Goal: Information Seeking & Learning: Learn about a topic

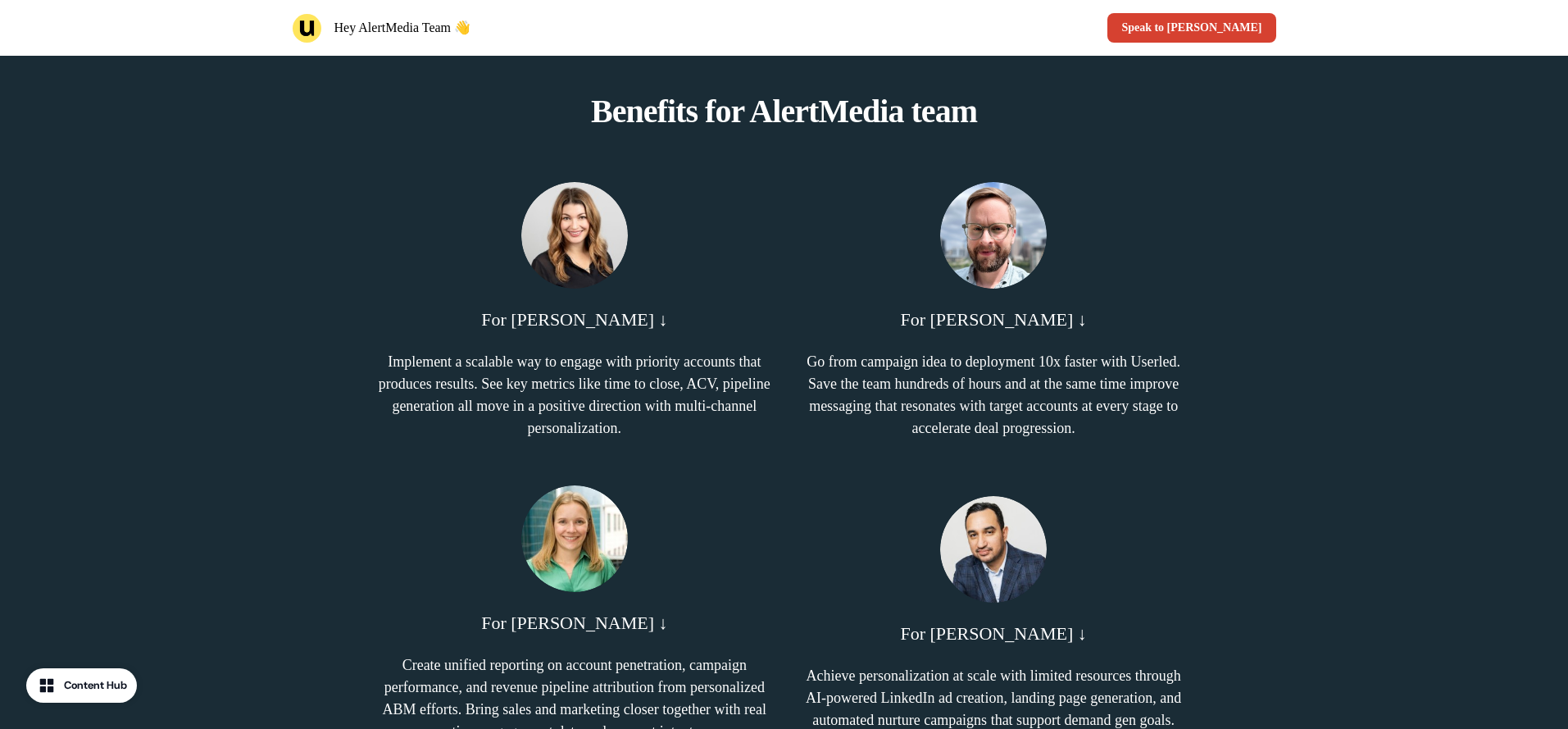
scroll to position [1219, 0]
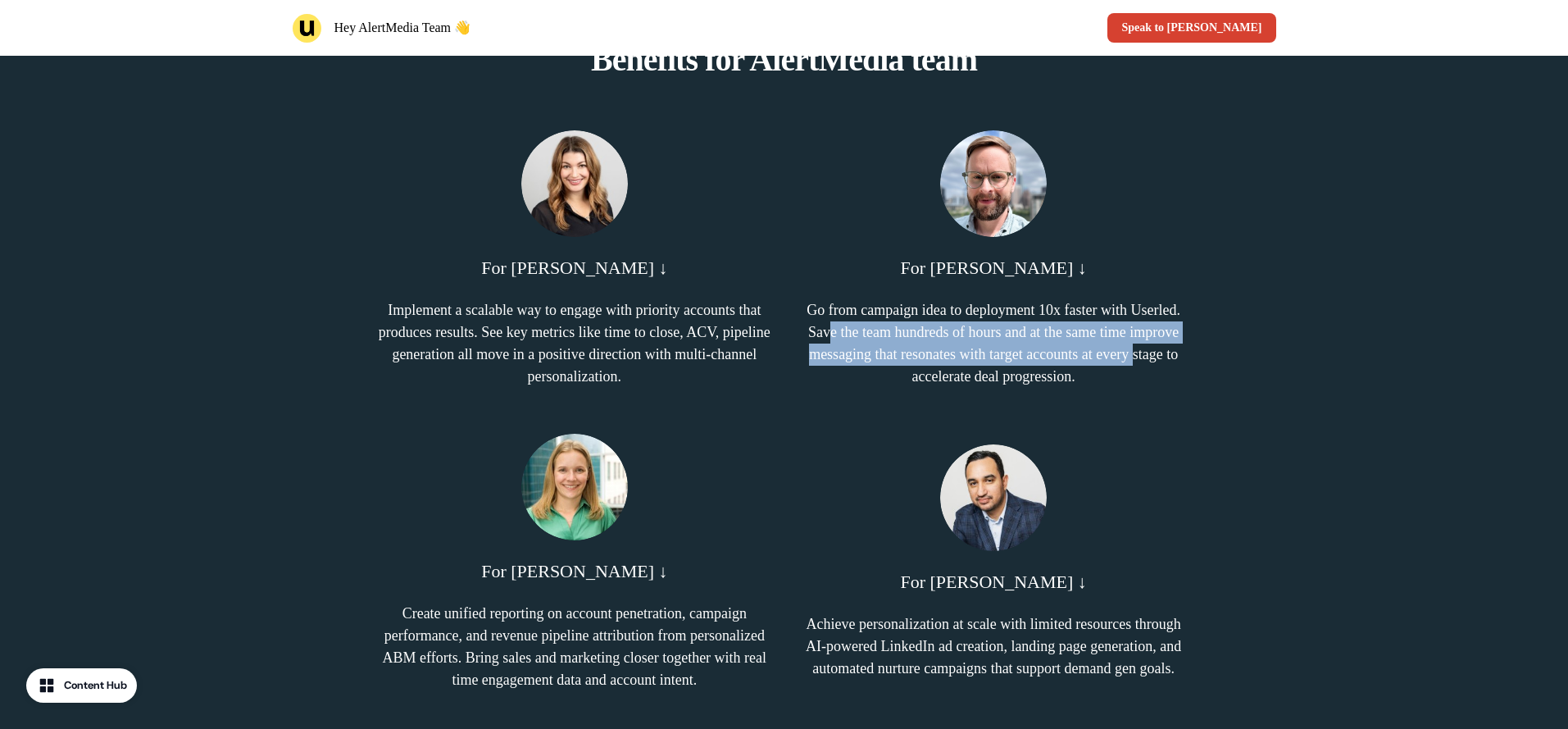
drag, startPoint x: 978, startPoint y: 389, endPoint x: 1019, endPoint y: 394, distance: 41.3
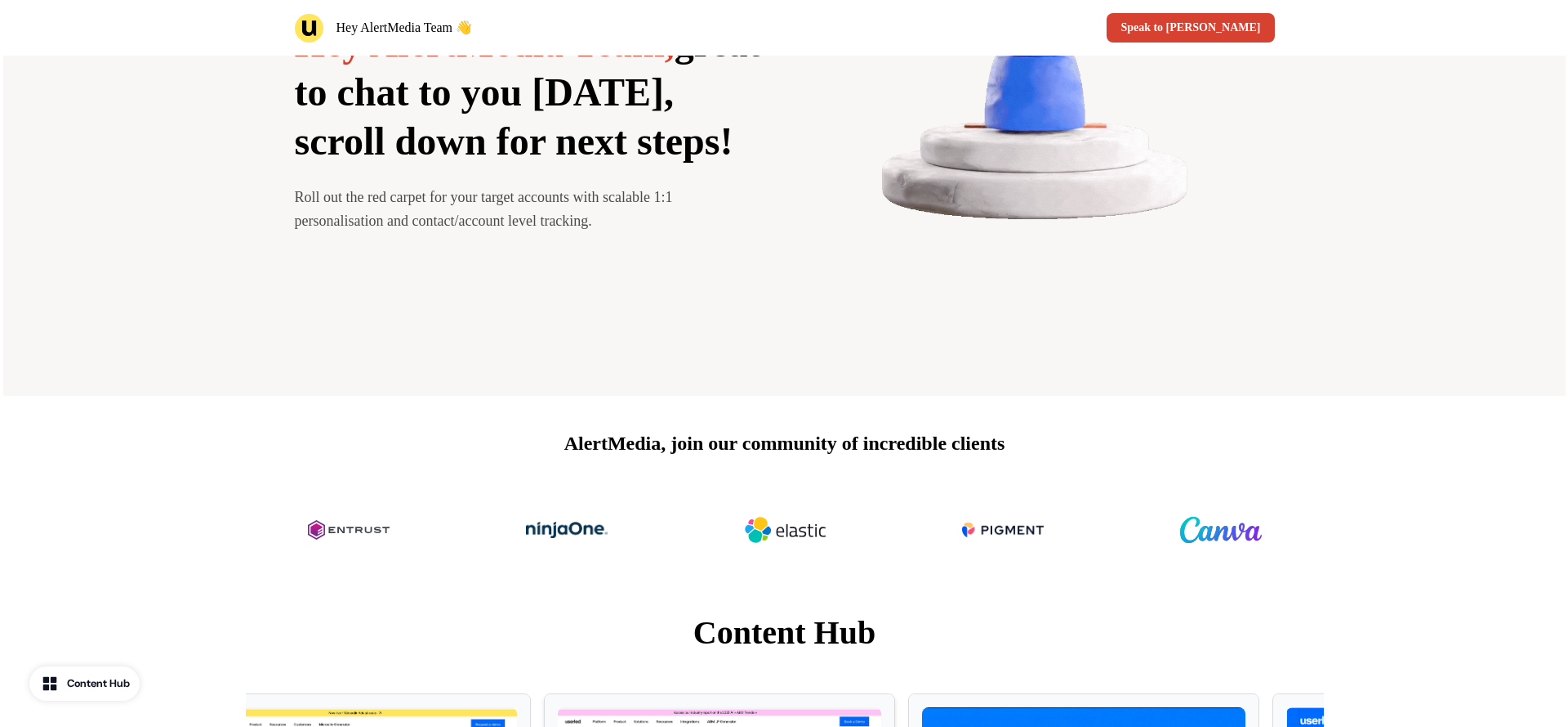
scroll to position [550, 0]
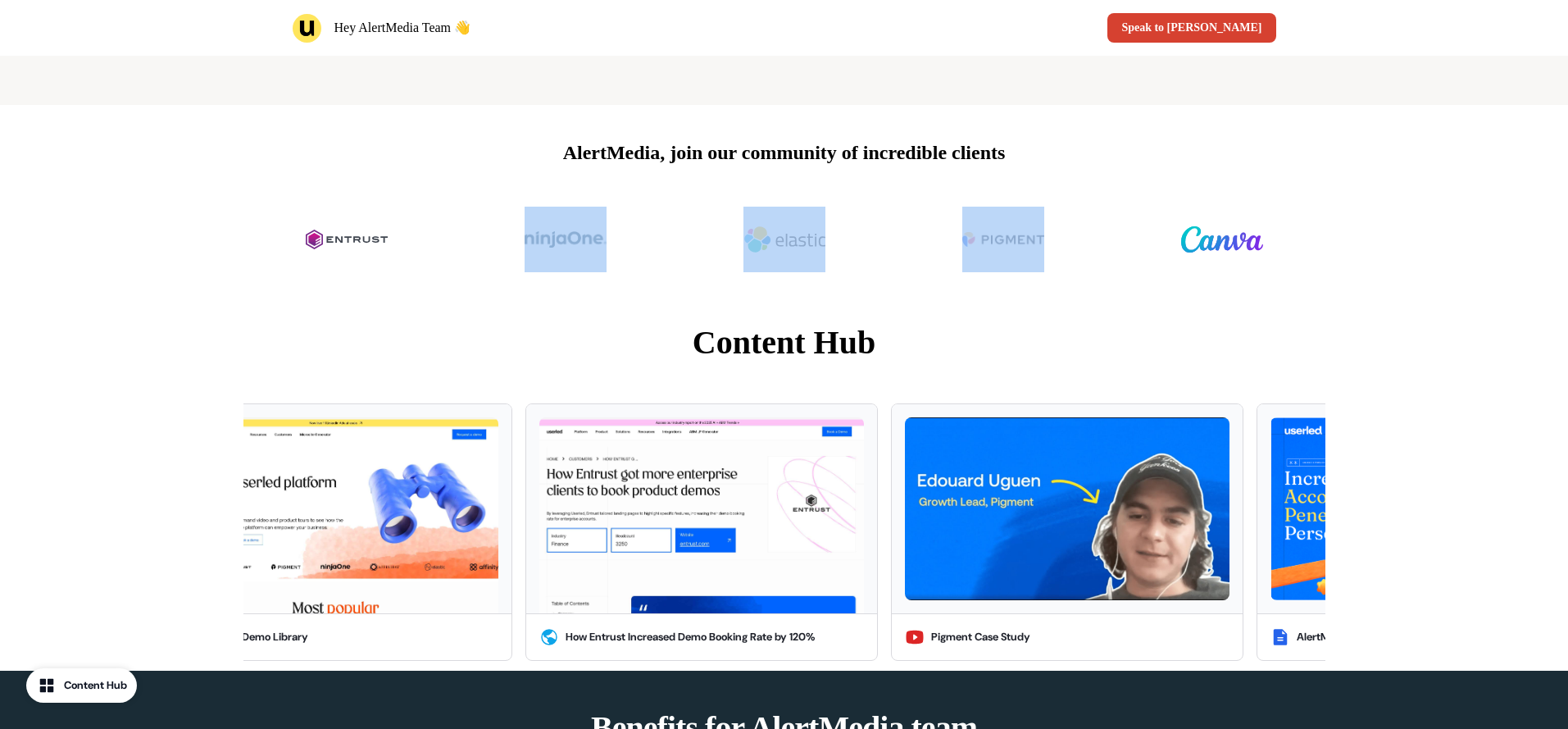
drag, startPoint x: 530, startPoint y: 268, endPoint x: 914, endPoint y: 305, distance: 385.8
click at [977, 277] on div at bounding box center [784, 239] width 984 height 92
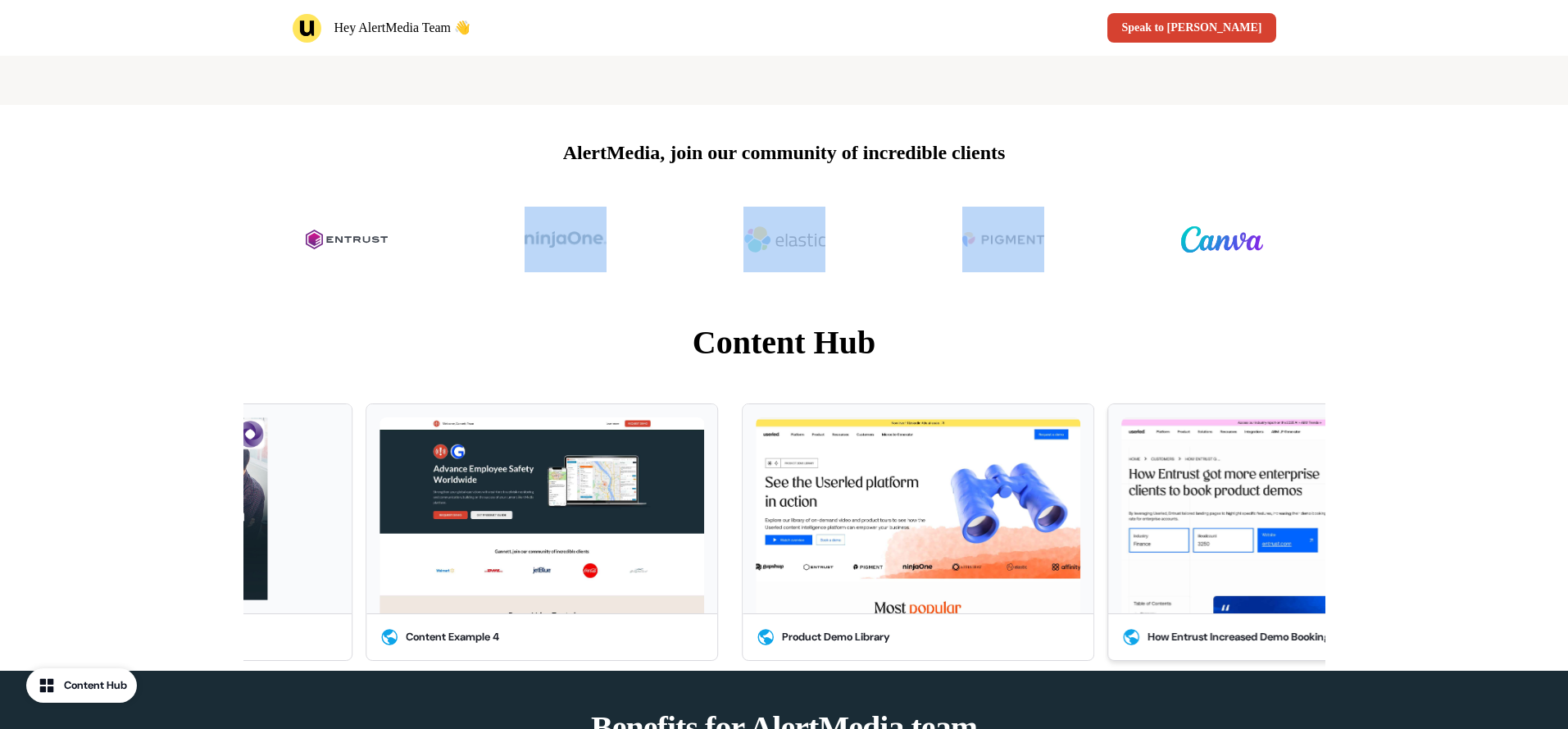
drag, startPoint x: 555, startPoint y: 591, endPoint x: 1155, endPoint y: 597, distance: 600.0
click at [1155, 597] on img at bounding box center [1283, 515] width 324 height 196
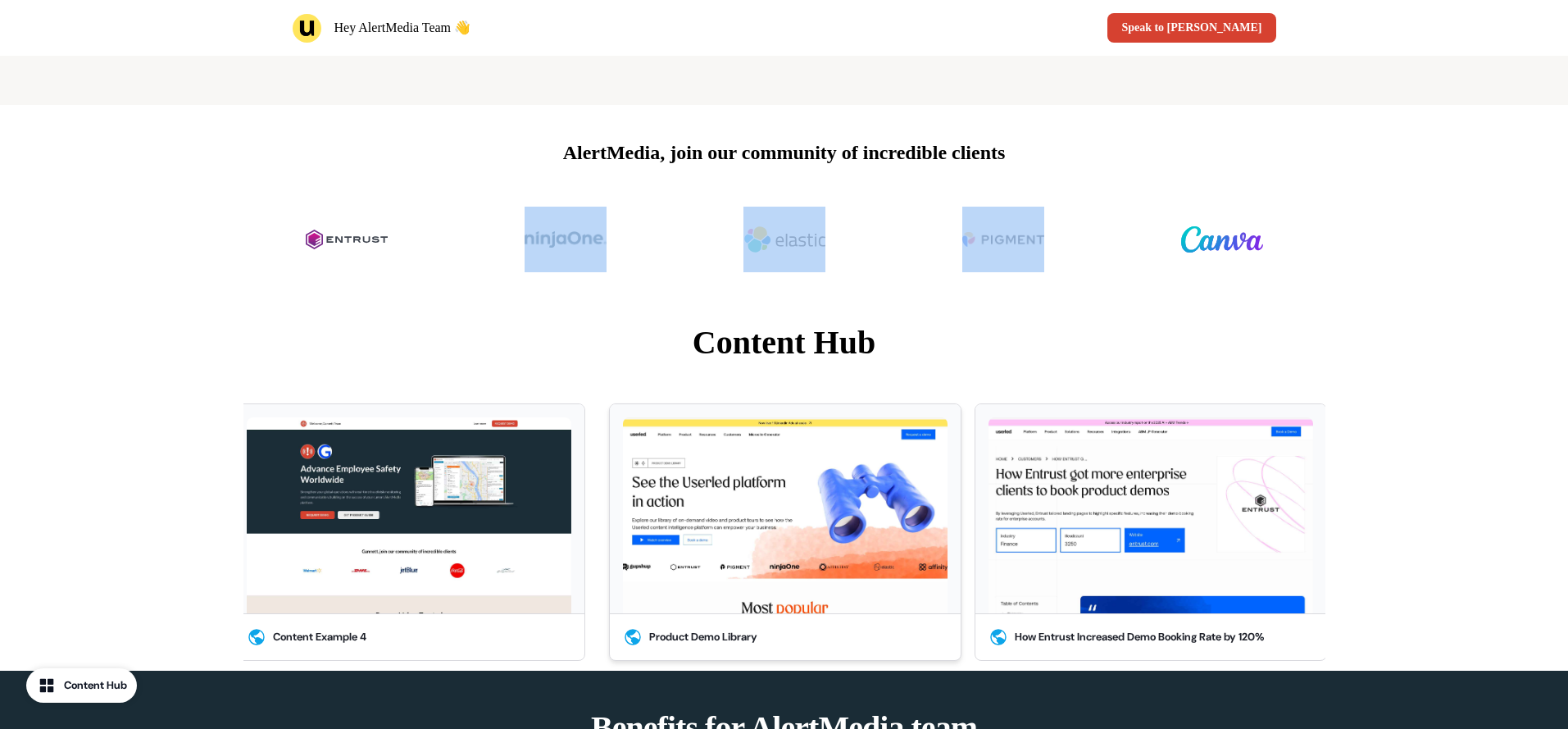
click at [741, 578] on img at bounding box center [784, 515] width 324 height 196
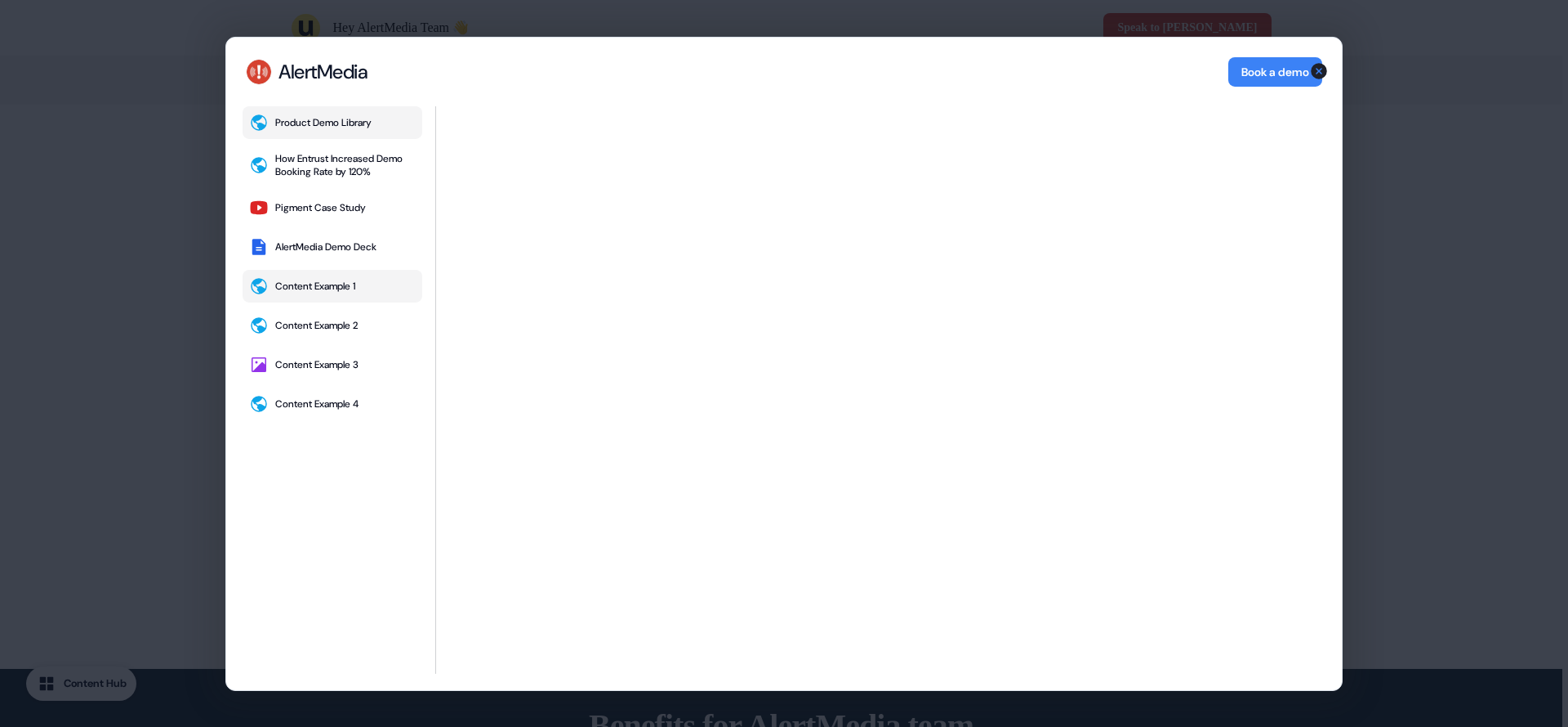
click at [366, 282] on button "Content Example 1" at bounding box center [332, 285] width 180 height 33
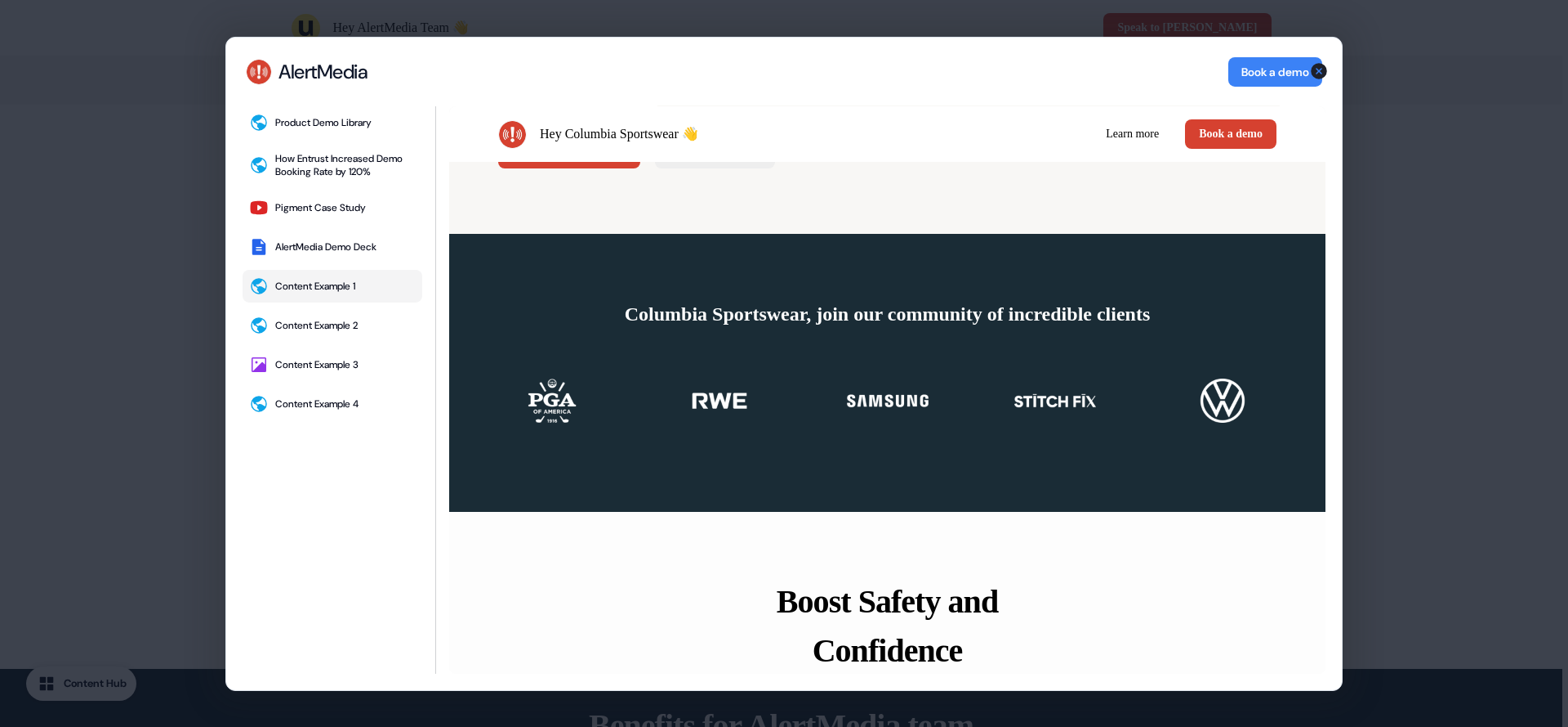
scroll to position [49, 0]
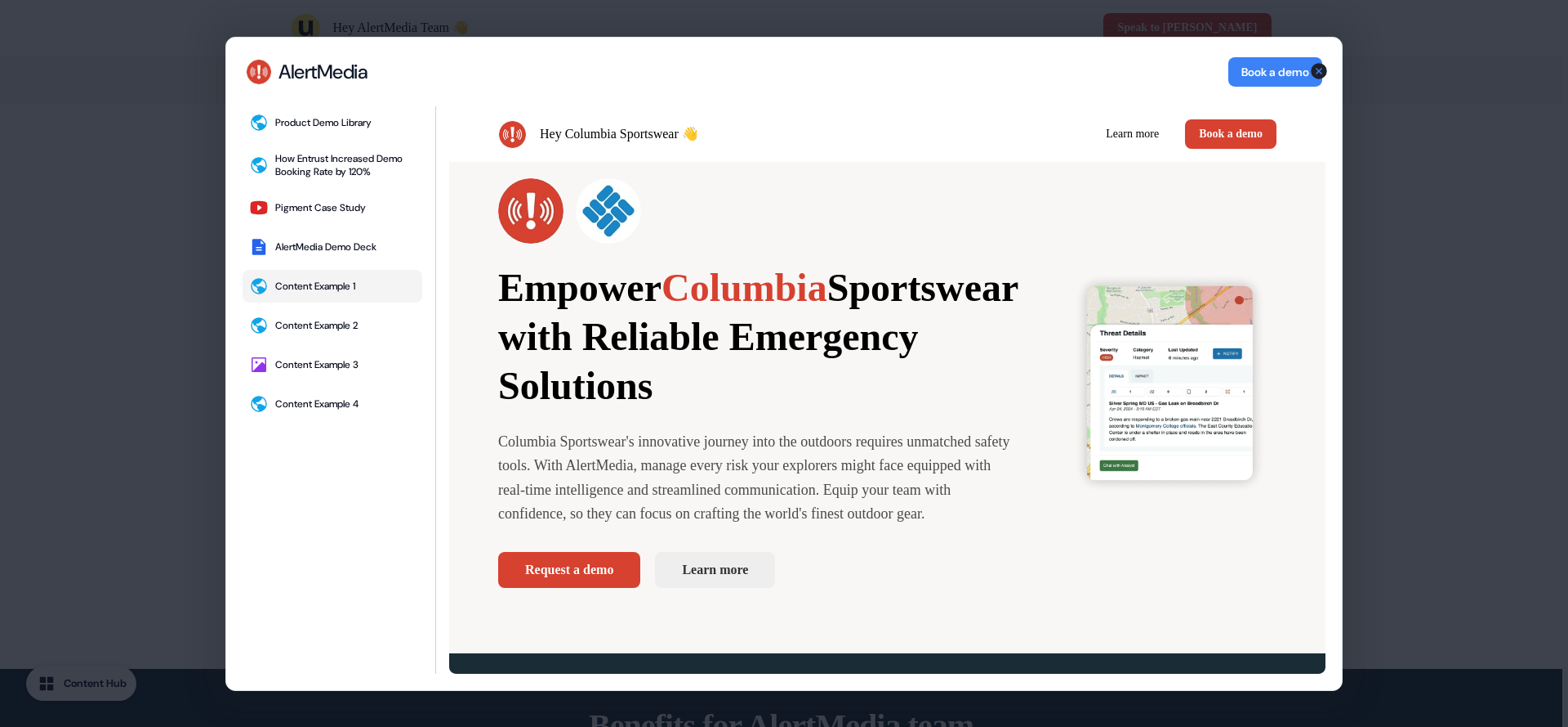
click at [27, 470] on div "AlertMedia AlertMedia Book a demo Product Demo Library How Entrust Increased De…" at bounding box center [784, 364] width 1568 height 727
click at [63, 262] on div "AlertMedia AlertMedia Book a demo Product Demo Library How Entrust Increased De…" at bounding box center [784, 364] width 1568 height 727
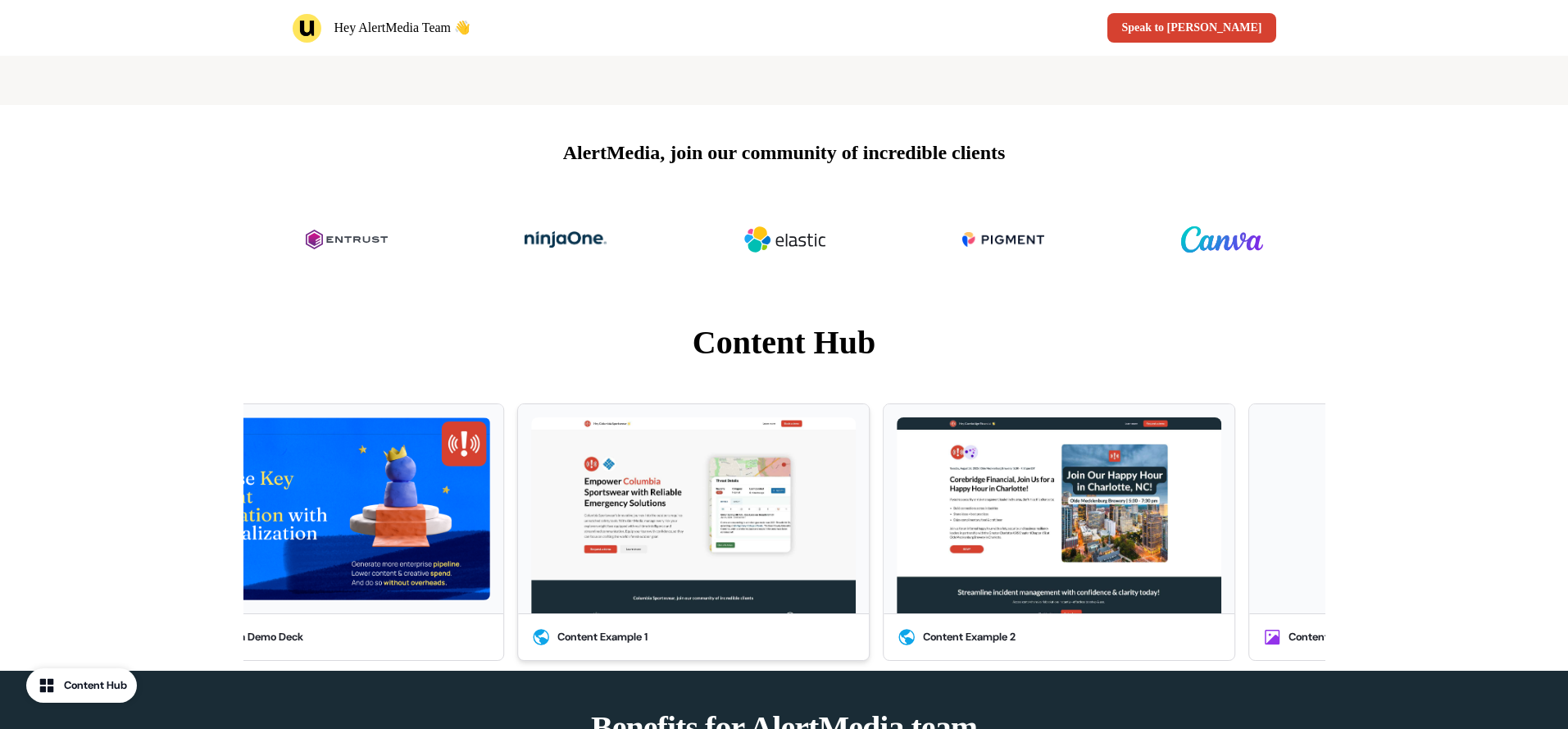
drag, startPoint x: 928, startPoint y: 587, endPoint x: 1108, endPoint y: 573, distance: 180.5
click at [856, 573] on img at bounding box center [692, 515] width 324 height 196
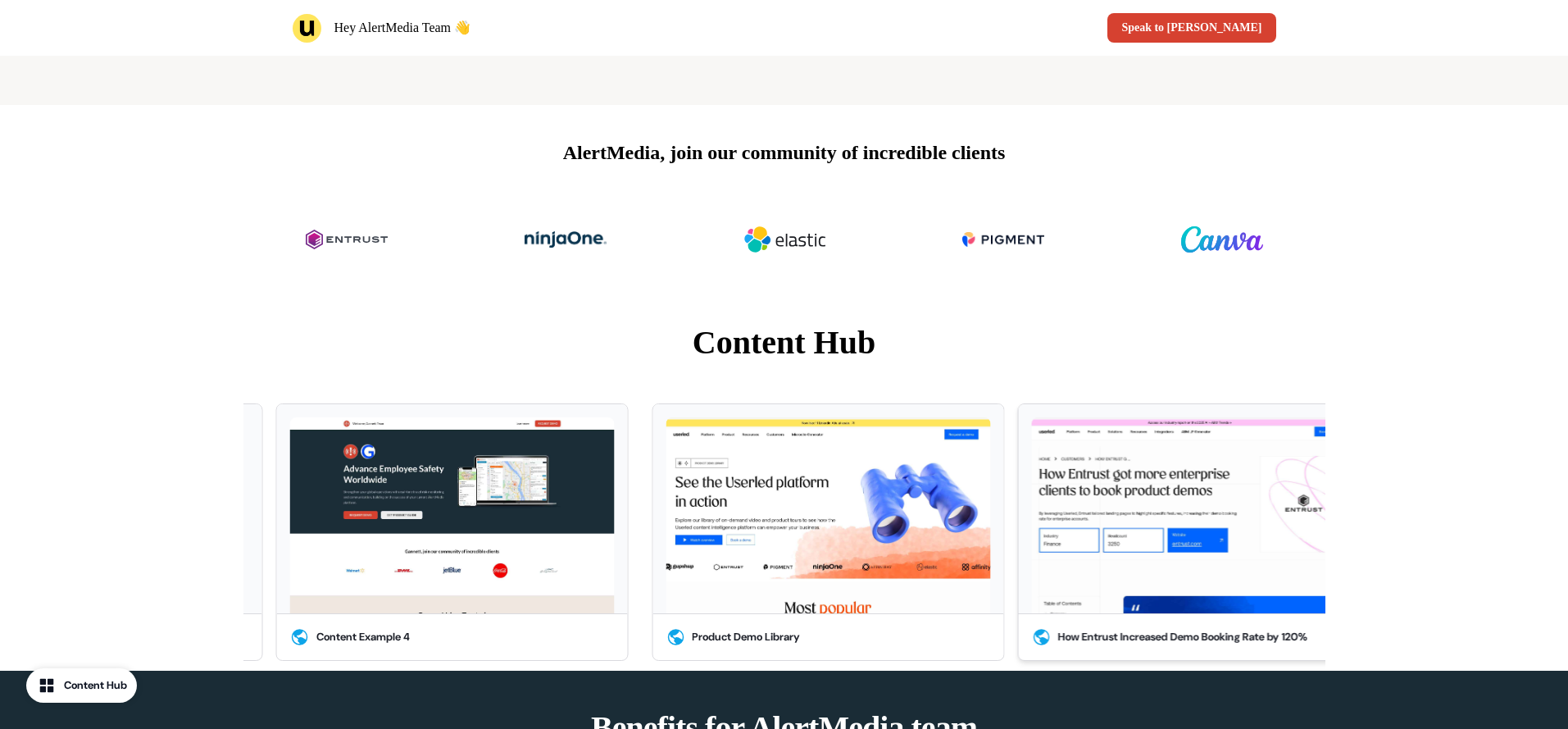
drag, startPoint x: 1111, startPoint y: 535, endPoint x: 1259, endPoint y: 535, distance: 148.0
click at [1259, 535] on img at bounding box center [1193, 515] width 324 height 196
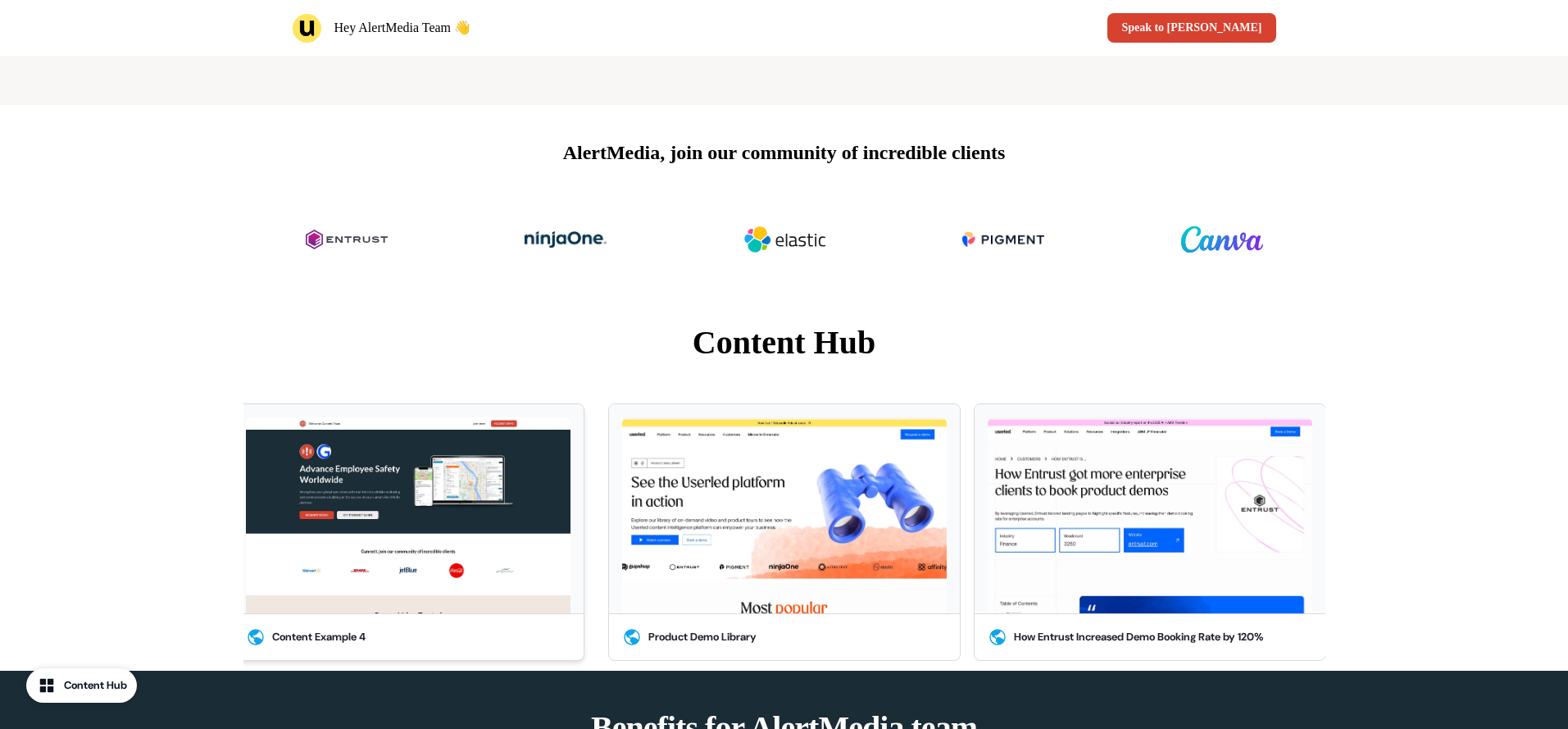
click at [520, 584] on img at bounding box center [407, 515] width 324 height 196
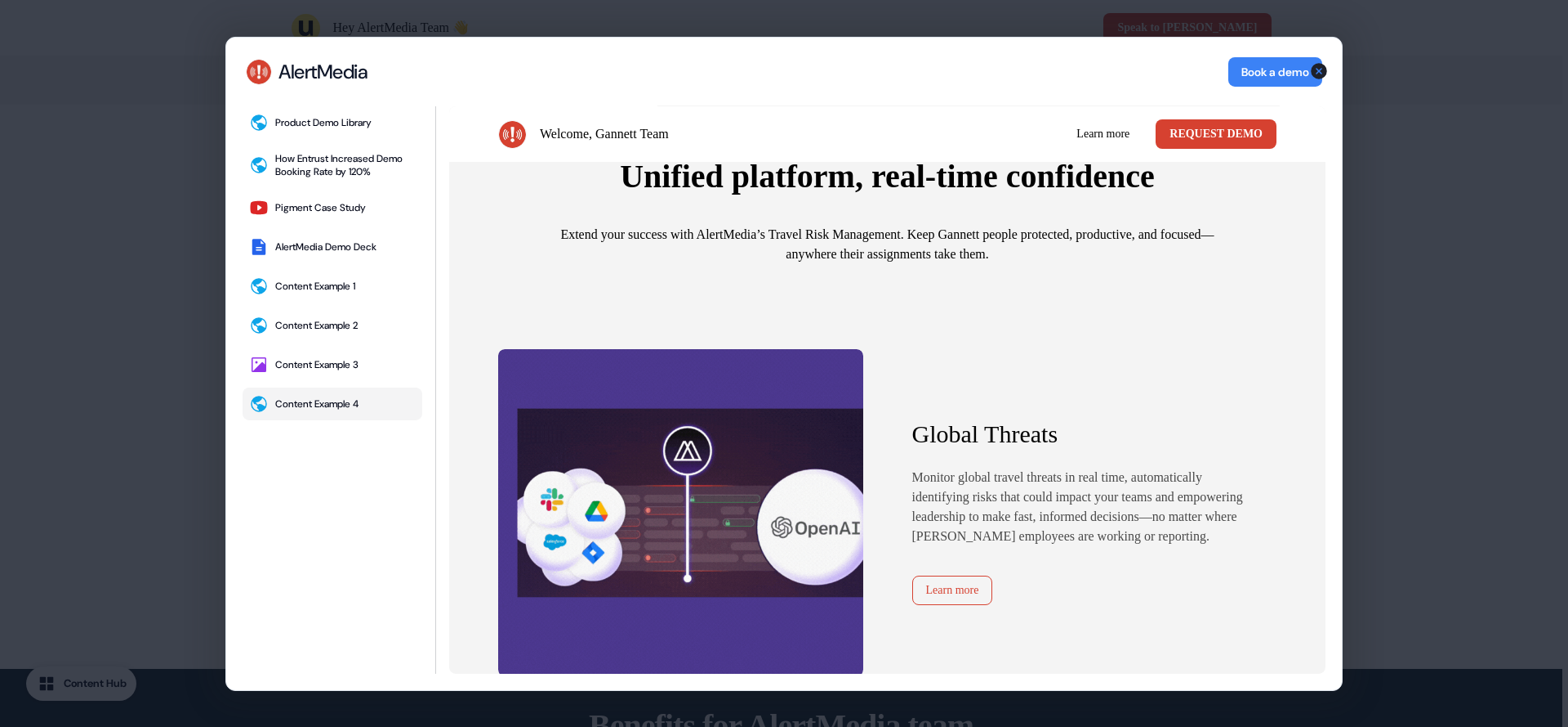
scroll to position [1448, 0]
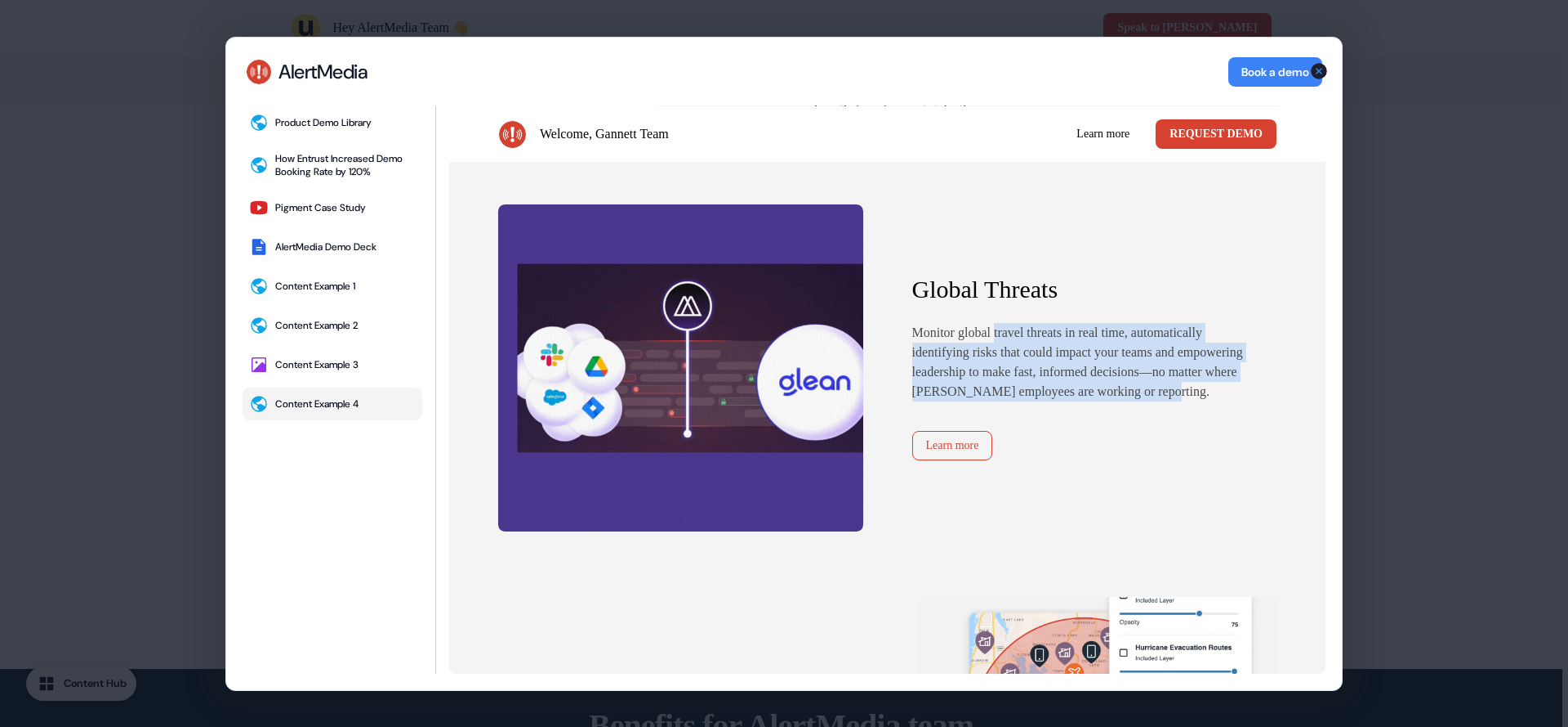
drag, startPoint x: 996, startPoint y: 331, endPoint x: 1072, endPoint y: 430, distance: 124.8
click at [1071, 432] on div "Global Threats Monitor global travel threats in real time, automatically identi…" at bounding box center [1095, 366] width 365 height 184
click at [1072, 430] on div "Global Threats Monitor global travel threats in real time, automatically identi…" at bounding box center [1095, 366] width 365 height 184
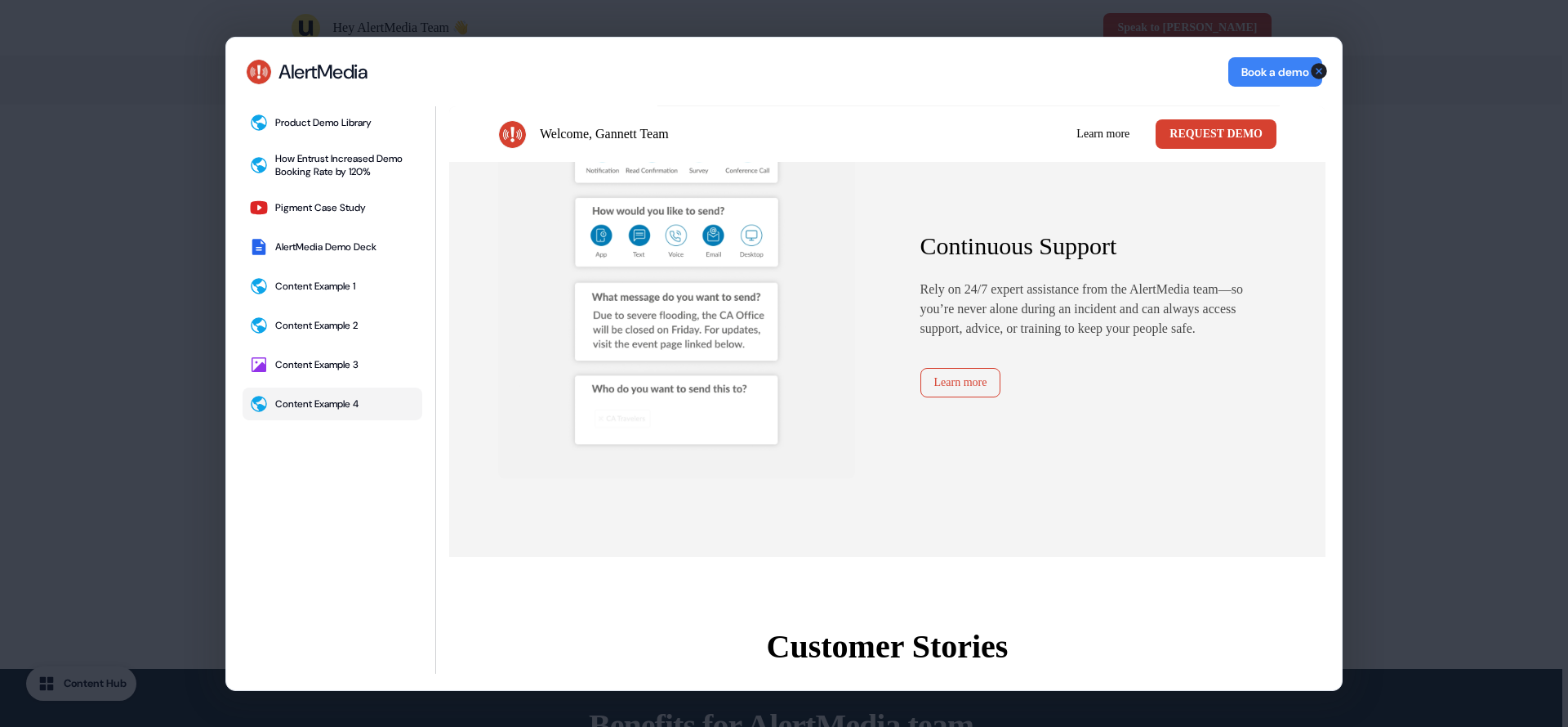
scroll to position [2298, 0]
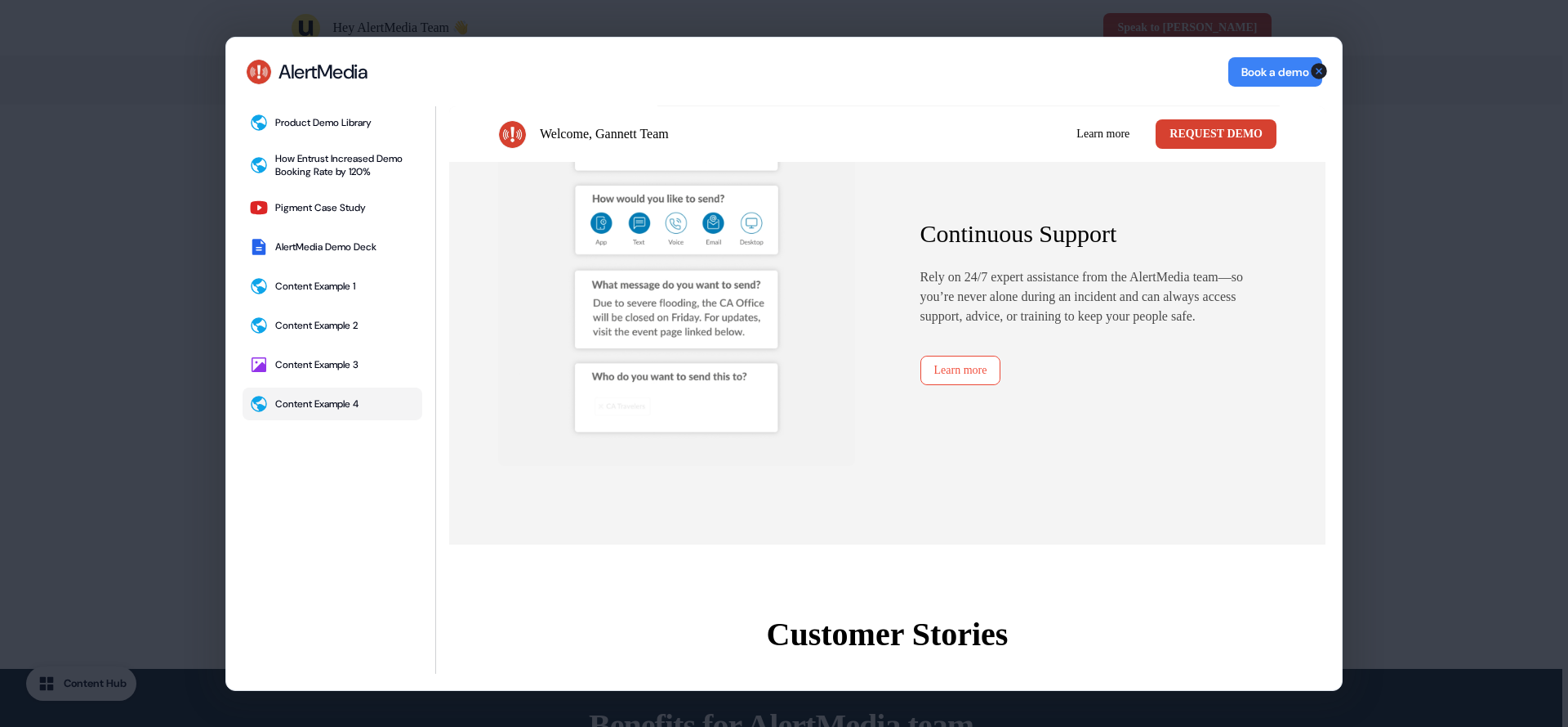
click at [976, 379] on link "Learn more" at bounding box center [961, 369] width 81 height 29
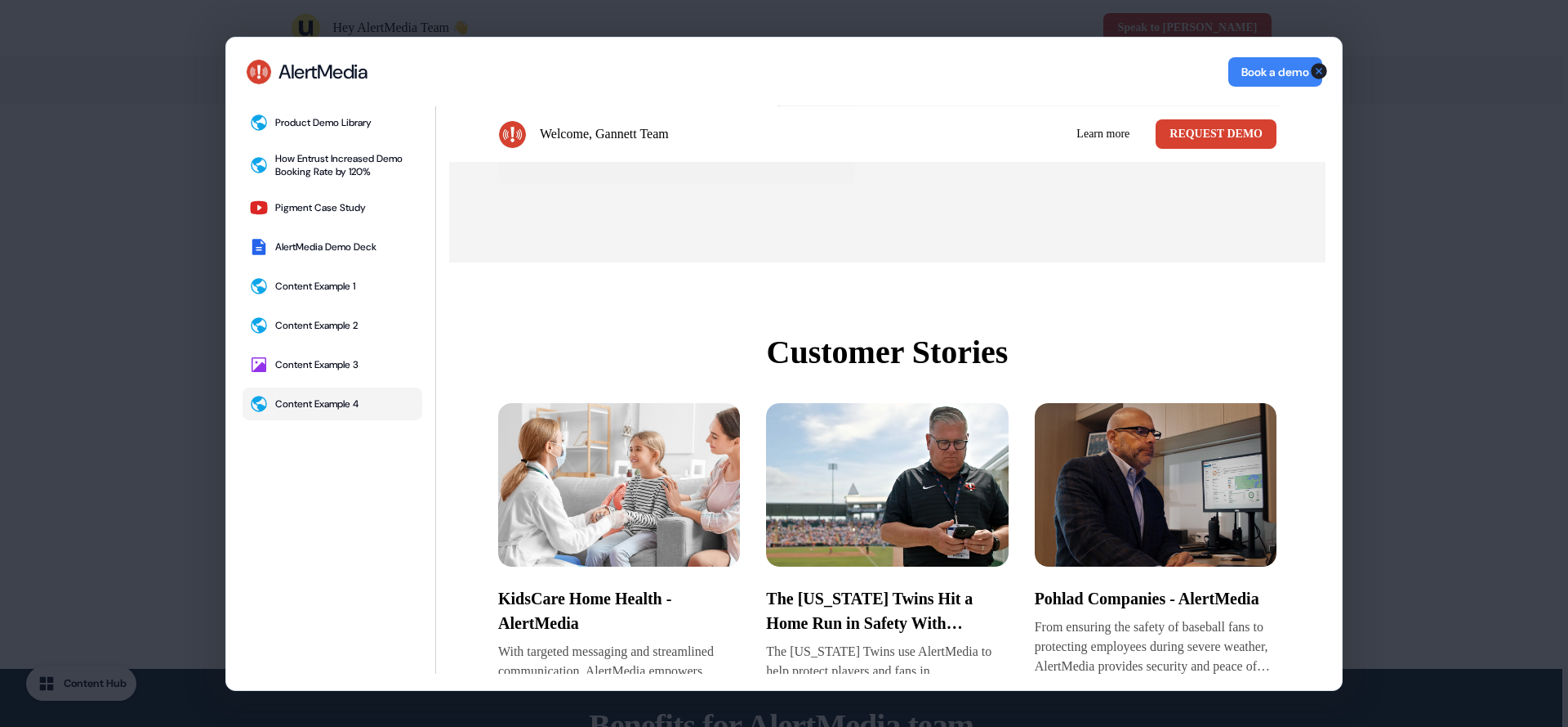
scroll to position [2647, 0]
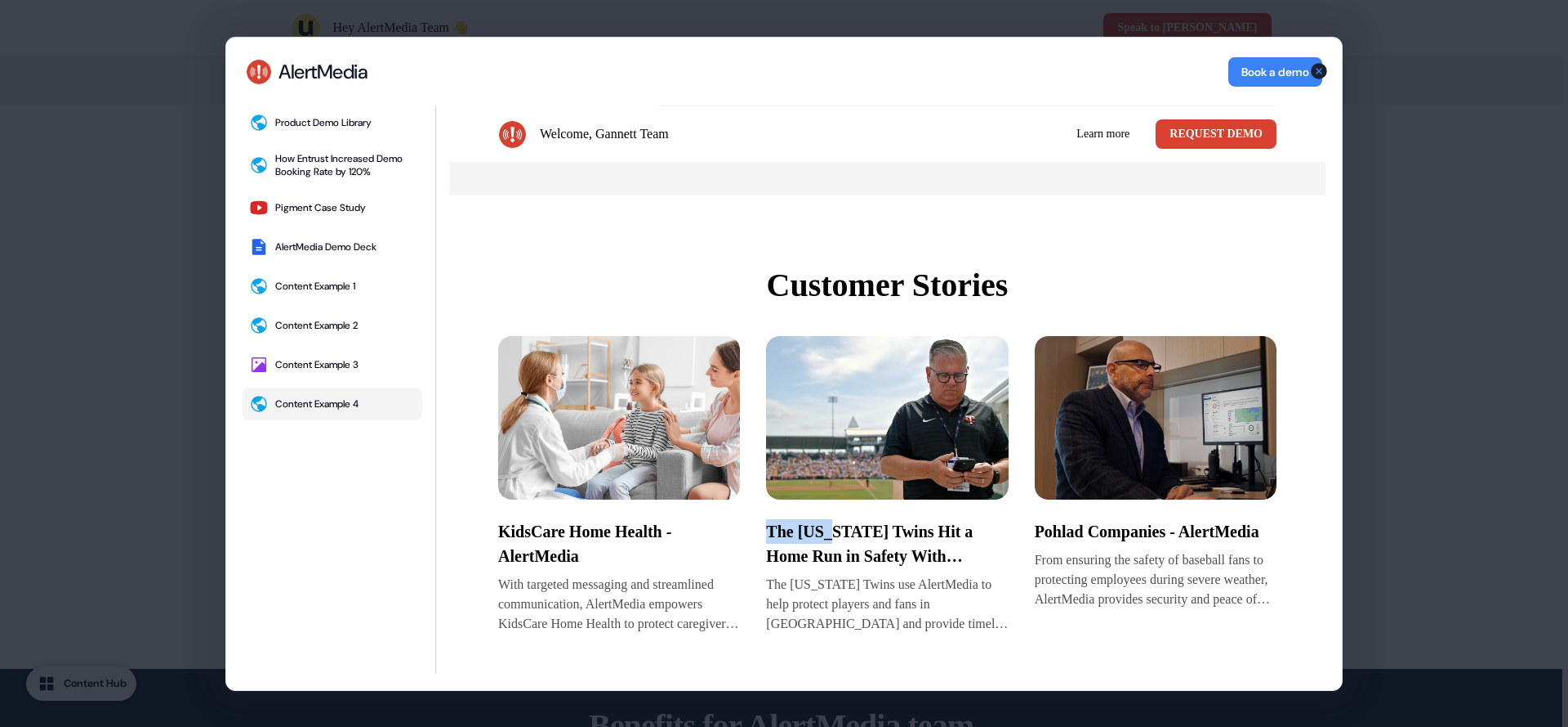
drag, startPoint x: 833, startPoint y: 536, endPoint x: 774, endPoint y: 538, distance: 59.0
click at [768, 543] on p "The [US_STATE] Twins Hit a Home Run in Safety With AlertMedia" at bounding box center [888, 543] width 242 height 49
click at [806, 543] on p "The [US_STATE] Twins Hit a Home Run in Safety With AlertMedia" at bounding box center [888, 543] width 242 height 49
click at [816, 446] on img at bounding box center [888, 416] width 242 height 163
click at [319, 363] on div "Content Example 3" at bounding box center [317, 364] width 84 height 13
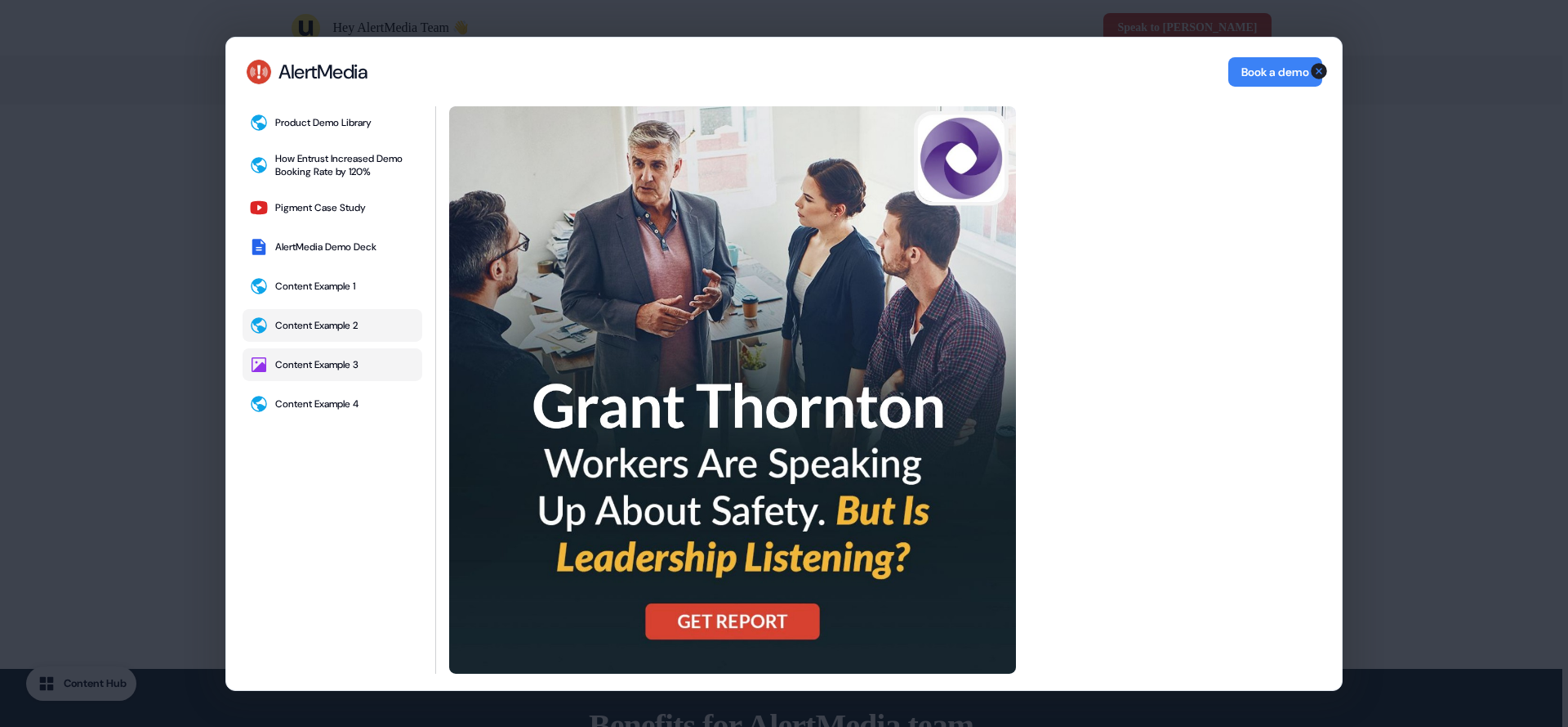
click at [334, 330] on div "Content Example 2" at bounding box center [316, 324] width 83 height 13
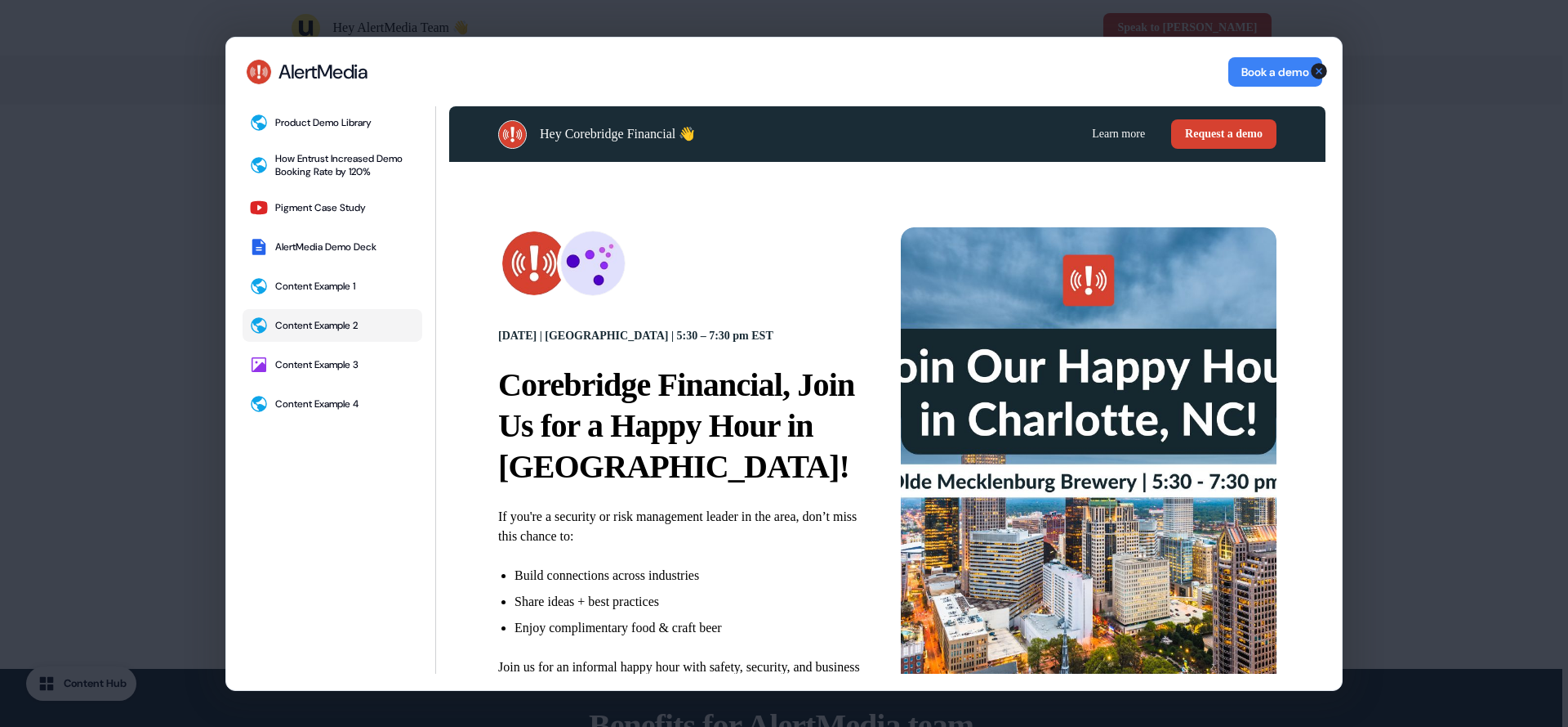
scroll to position [0, 0]
drag, startPoint x: 715, startPoint y: 339, endPoint x: 815, endPoint y: 338, distance: 100.0
click at [774, 338] on strong "[DATE] | [GEOGRAPHIC_DATA] | 5:30 – 7:30 pm EST" at bounding box center [636, 335] width 275 height 12
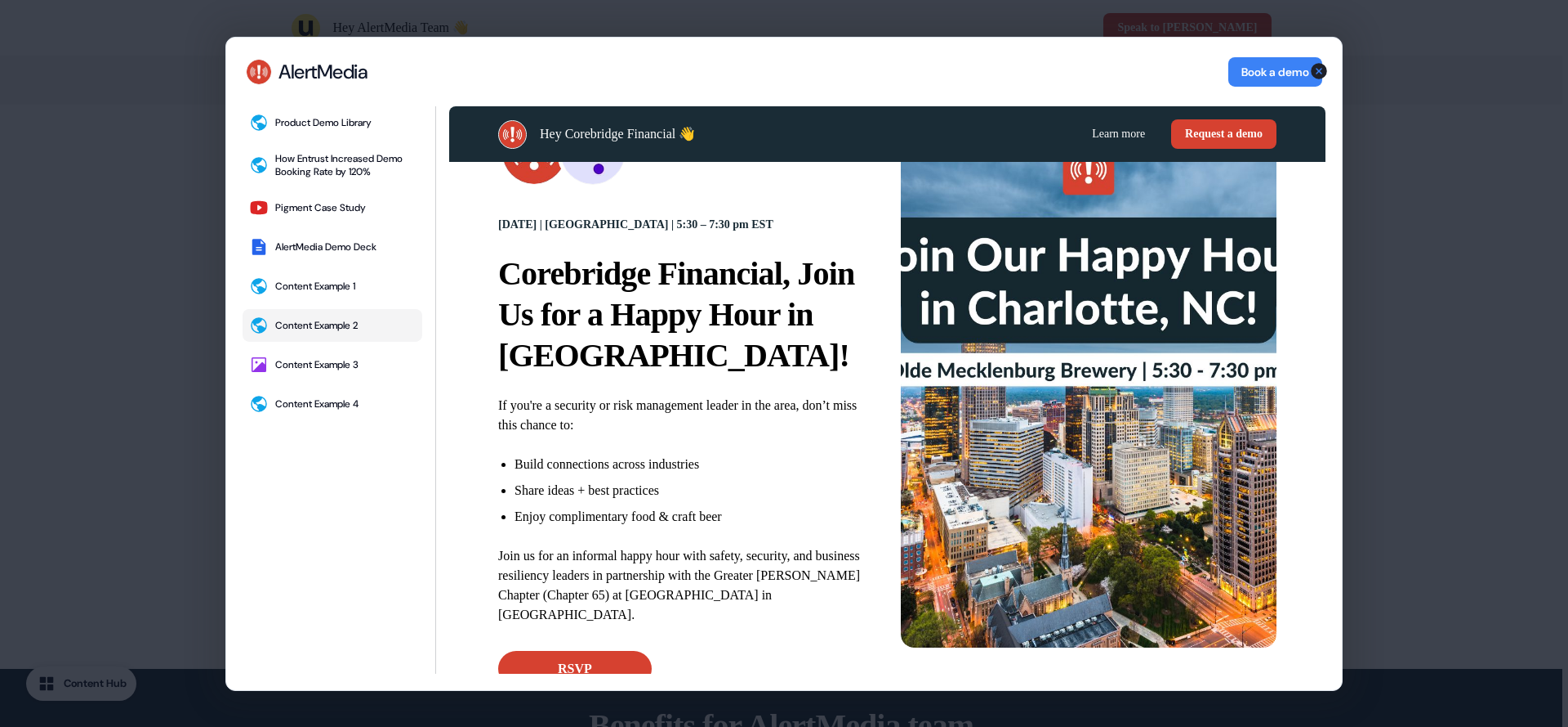
scroll to position [110, 0]
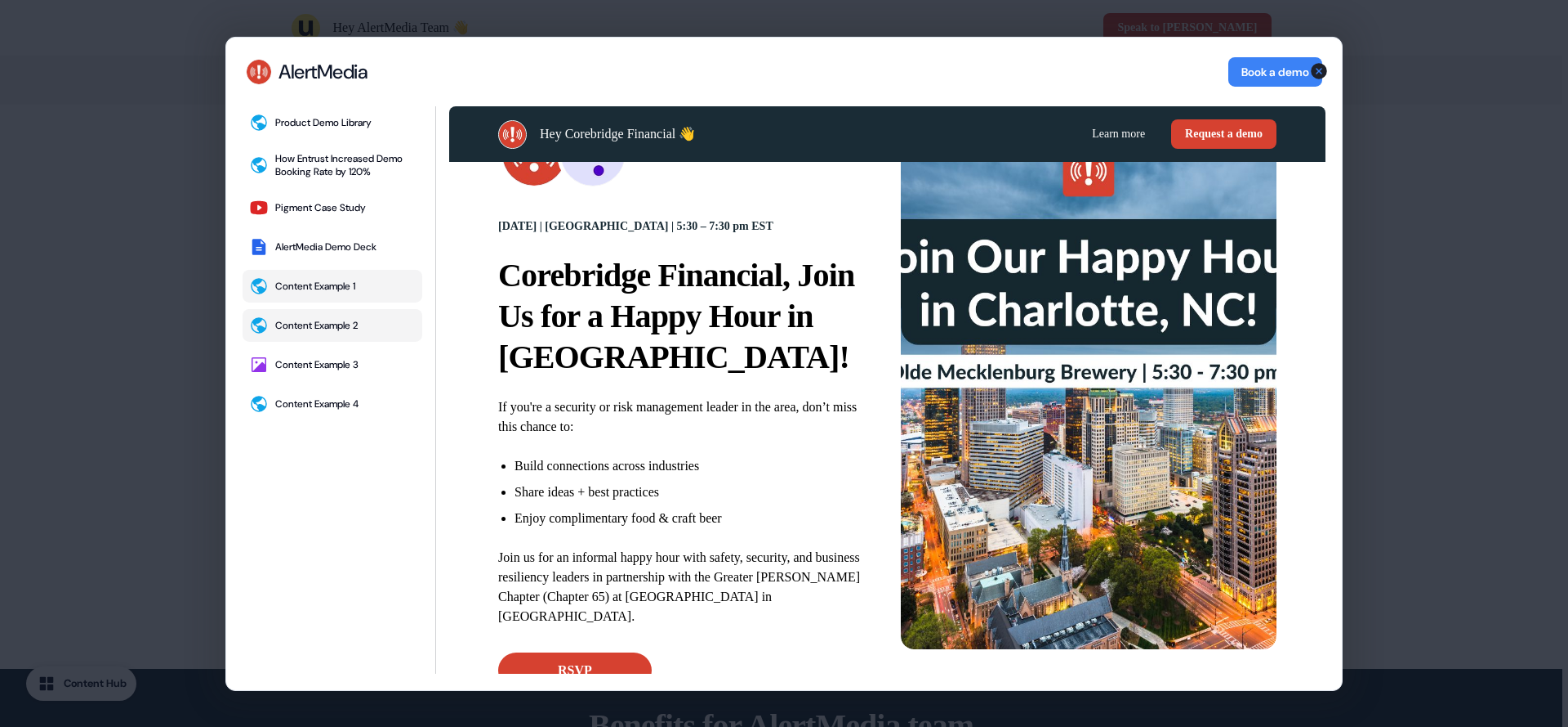
click at [309, 281] on div "Content Example 1" at bounding box center [315, 285] width 80 height 13
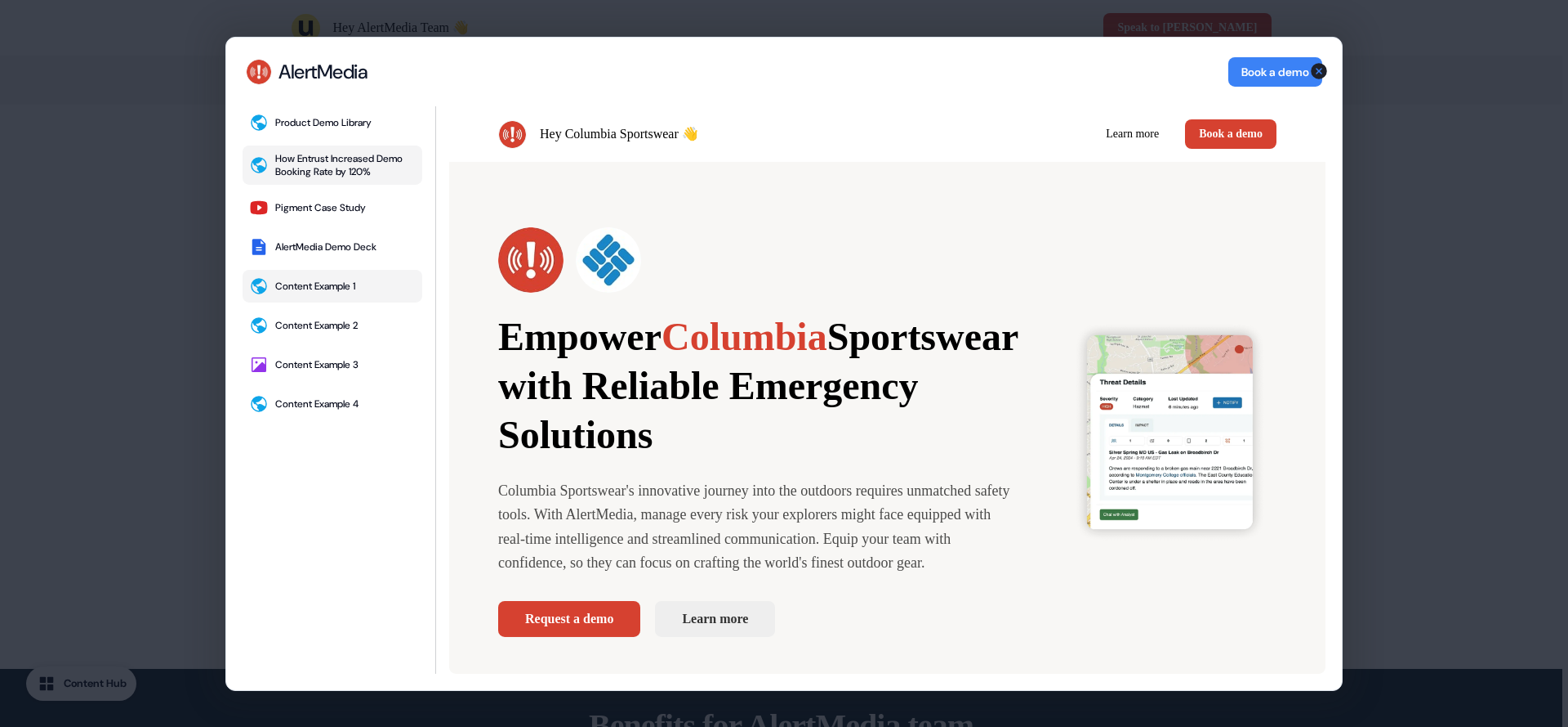
scroll to position [0, 0]
click at [325, 160] on div "How Entrust Increased Demo Booking Rate by 120%" at bounding box center [345, 164] width 141 height 26
click at [321, 124] on div "Product Demo Library" at bounding box center [323, 121] width 96 height 13
click at [1320, 71] on icon "button" at bounding box center [1320, 70] width 20 height 20
